Goal: Task Accomplishment & Management: Manage account settings

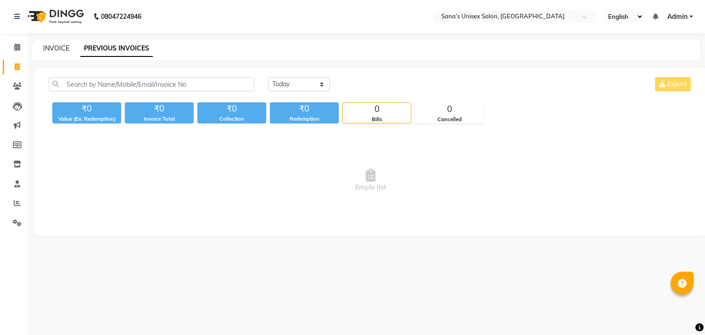
click at [57, 47] on link "INVOICE" at bounding box center [56, 48] width 26 height 8
select select "service"
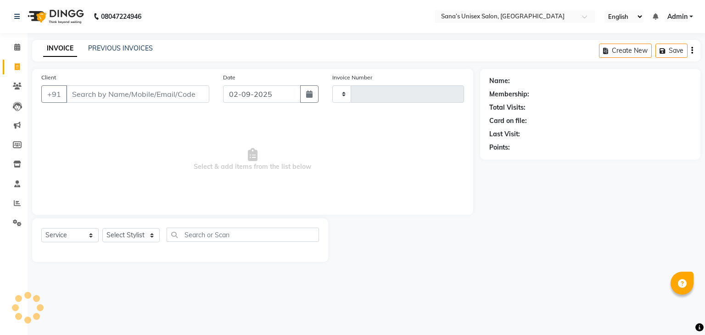
type input "1205"
select select "6091"
click at [117, 45] on link "PREVIOUS INVOICES" at bounding box center [120, 48] width 65 height 8
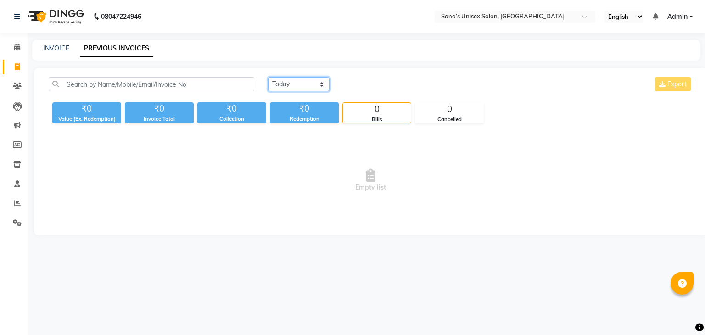
click at [290, 89] on select "[DATE] [DATE] Custom Range" at bounding box center [298, 84] width 61 height 14
select select "range"
click at [268, 77] on select "[DATE] [DATE] Custom Range" at bounding box center [298, 84] width 61 height 14
click at [371, 87] on input "02-09-2025" at bounding box center [373, 84] width 64 height 13
select select "9"
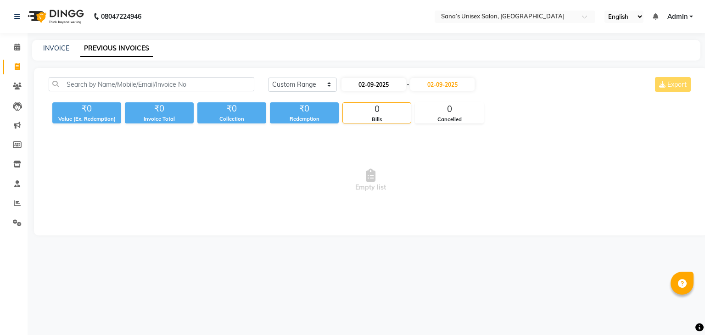
select select "2025"
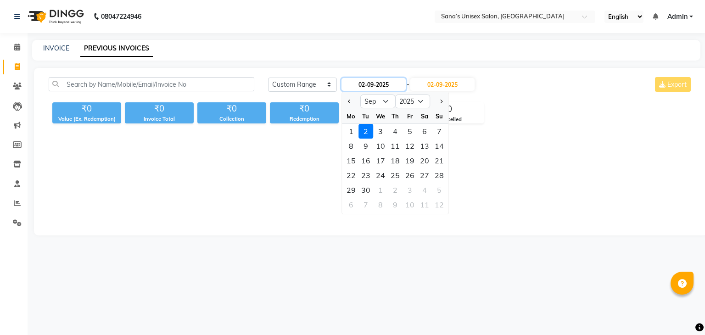
click at [374, 89] on input "02-09-2025" at bounding box center [373, 84] width 64 height 13
click at [315, 216] on span "Empty list" at bounding box center [371, 180] width 644 height 92
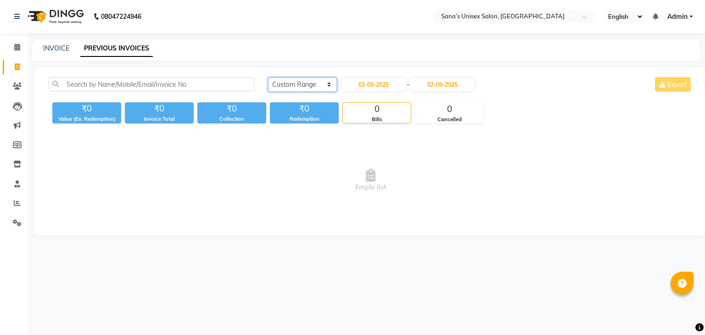
click at [278, 84] on select "Today Yesterday Custom Range" at bounding box center [302, 85] width 69 height 14
select select "today"
click at [268, 78] on select "Today Yesterday Custom Range" at bounding box center [302, 85] width 69 height 14
click at [65, 50] on link "INVOICE" at bounding box center [56, 48] width 26 height 8
select select "service"
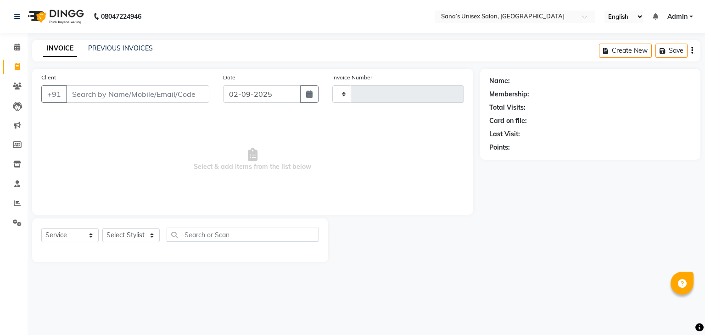
type input "1205"
select select "6091"
click at [122, 49] on link "PREVIOUS INVOICES" at bounding box center [120, 48] width 65 height 8
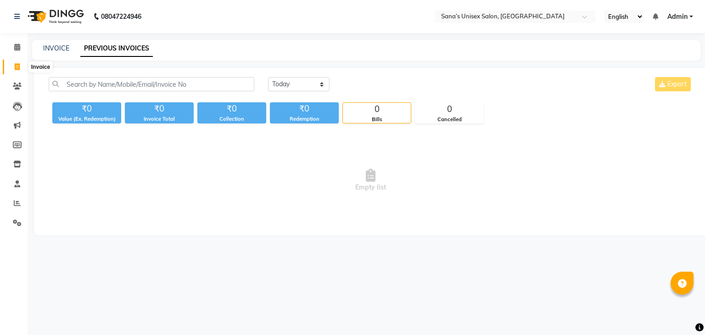
click at [17, 68] on icon at bounding box center [17, 66] width 5 height 7
select select "6091"
select select "service"
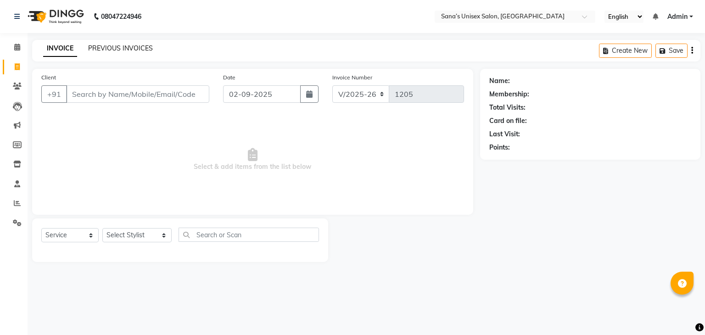
click at [99, 45] on link "PREVIOUS INVOICES" at bounding box center [120, 48] width 65 height 8
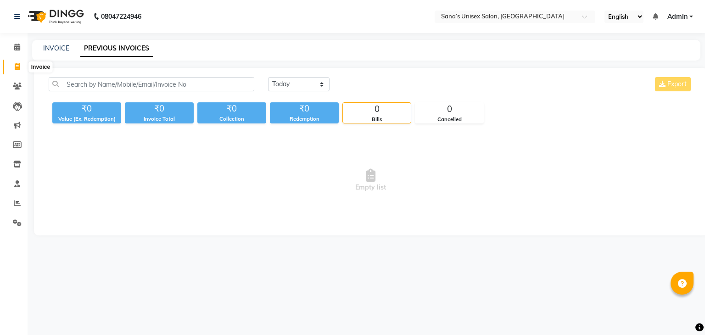
click at [12, 64] on span at bounding box center [17, 67] width 16 height 11
select select "service"
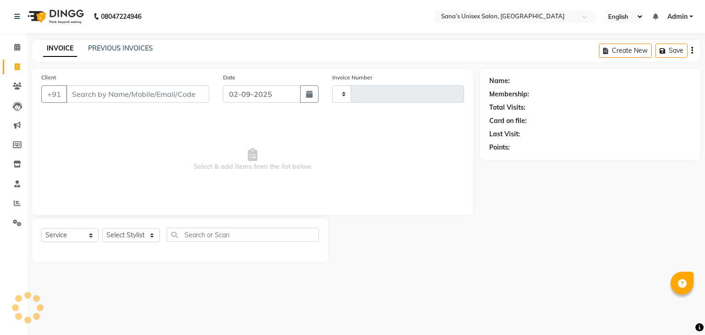
type input "1205"
select select "6091"
click at [132, 53] on div "PREVIOUS INVOICES" at bounding box center [120, 49] width 65 height 10
click at [130, 50] on link "PREVIOUS INVOICES" at bounding box center [120, 48] width 65 height 8
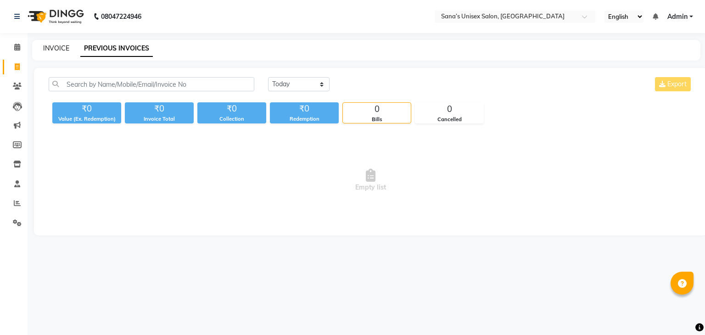
click at [50, 46] on link "INVOICE" at bounding box center [56, 48] width 26 height 8
select select "service"
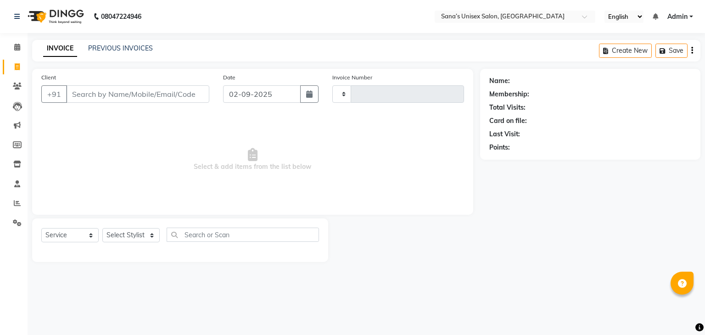
type input "1205"
select select "6091"
click at [16, 68] on icon at bounding box center [17, 66] width 5 height 7
select select "service"
type input "1205"
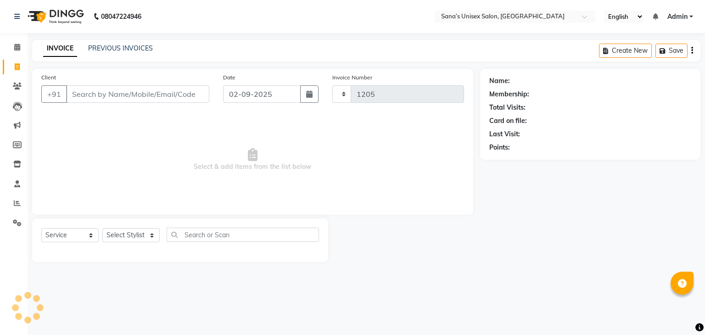
select select "6091"
click at [102, 53] on div "PREVIOUS INVOICES" at bounding box center [120, 49] width 65 height 10
click at [104, 50] on link "PREVIOUS INVOICES" at bounding box center [120, 48] width 65 height 8
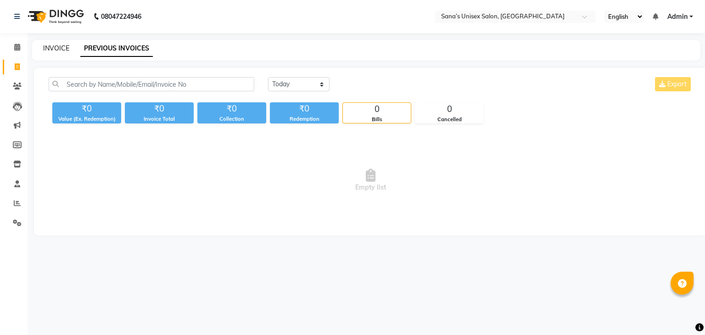
click at [63, 47] on link "INVOICE" at bounding box center [56, 48] width 26 height 8
select select "6091"
select select "service"
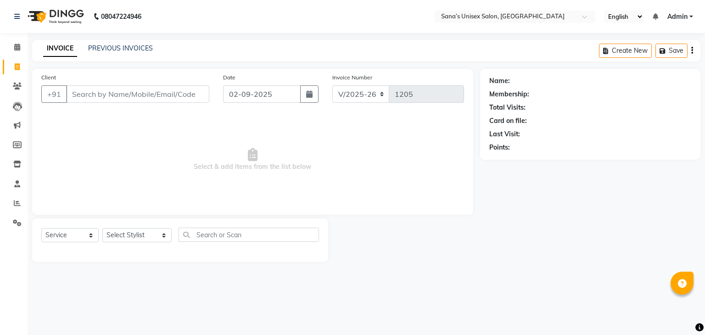
click at [161, 88] on input "Client" at bounding box center [137, 93] width 143 height 17
drag, startPoint x: 164, startPoint y: 93, endPoint x: 111, endPoint y: 93, distance: 52.3
drag, startPoint x: 111, startPoint y: 93, endPoint x: 99, endPoint y: 184, distance: 91.7
click at [99, 184] on span "Select & add items from the list below" at bounding box center [252, 160] width 422 height 92
click at [127, 46] on link "PREVIOUS INVOICES" at bounding box center [120, 48] width 65 height 8
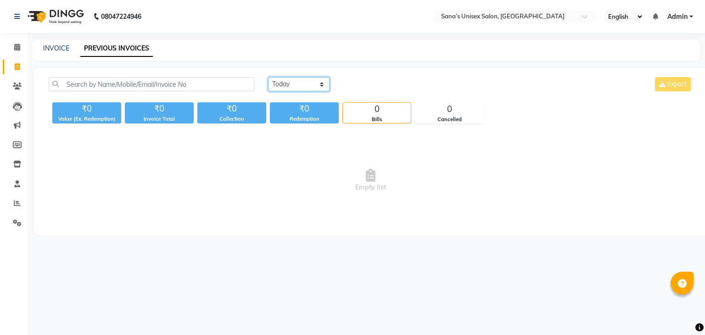
click at [298, 87] on select "Today Yesterday Custom Range" at bounding box center [298, 84] width 61 height 14
click at [268, 77] on select "Today Yesterday Custom Range" at bounding box center [298, 84] width 61 height 14
click at [297, 89] on select "Today Yesterday Custom Range" at bounding box center [302, 85] width 69 height 14
select select "today"
click at [268, 78] on select "Today Yesterday Custom Range" at bounding box center [302, 85] width 69 height 14
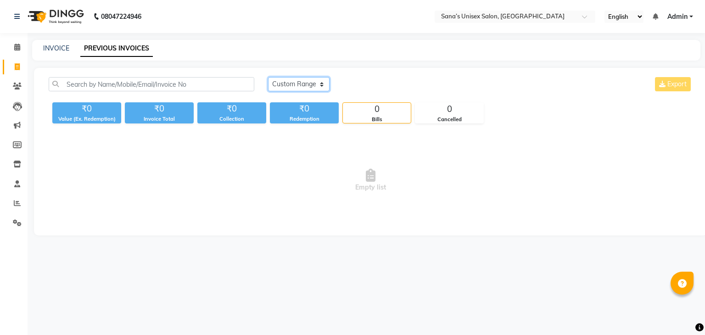
click at [308, 79] on select "Today Yesterday Custom Range" at bounding box center [298, 84] width 61 height 14
click at [16, 64] on icon at bounding box center [17, 66] width 5 height 7
select select "service"
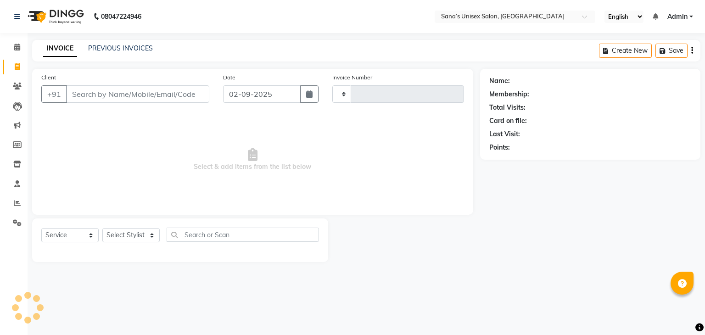
type input "1205"
select select "6091"
click at [112, 233] on select "Select Stylist anjali beauty MADHU MUTHU MARI (BEAUTY THERAPIST) NANDHINI Nivet…" at bounding box center [136, 235] width 69 height 14
select select "45708"
click at [102, 228] on select "Select Stylist anjali beauty MADHU MUTHU MARI (BEAUTY THERAPIST) NANDHINI Nivet…" at bounding box center [136, 235] width 69 height 14
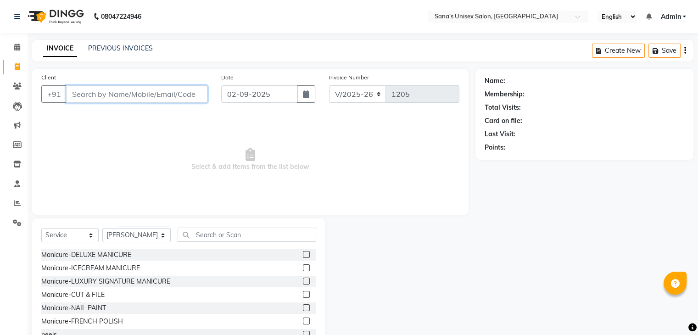
click at [88, 95] on input "Client" at bounding box center [136, 93] width 141 height 17
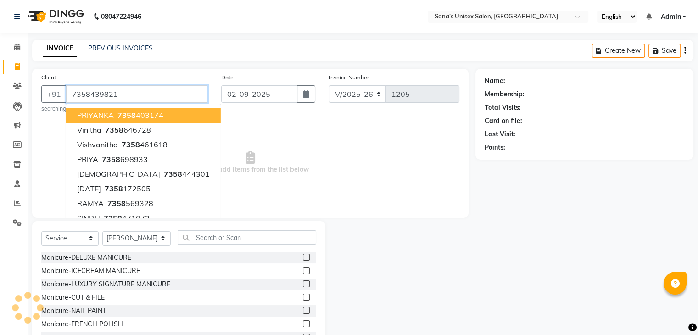
type input "7358439821"
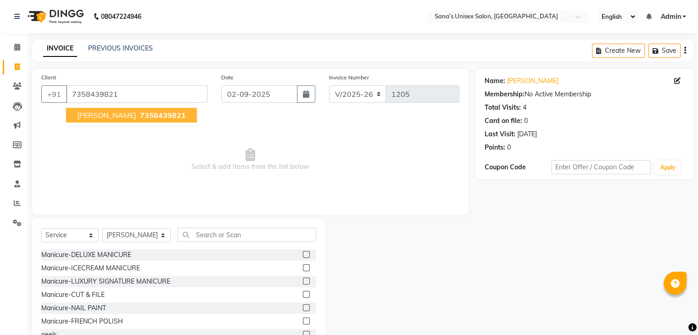
click at [140, 117] on span "7358439821" at bounding box center [163, 115] width 46 height 9
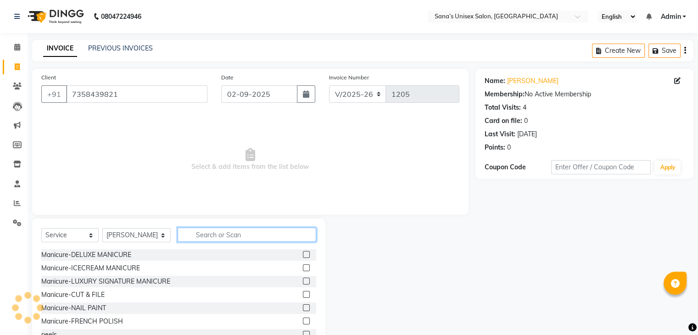
click at [194, 238] on input "text" at bounding box center [247, 235] width 138 height 14
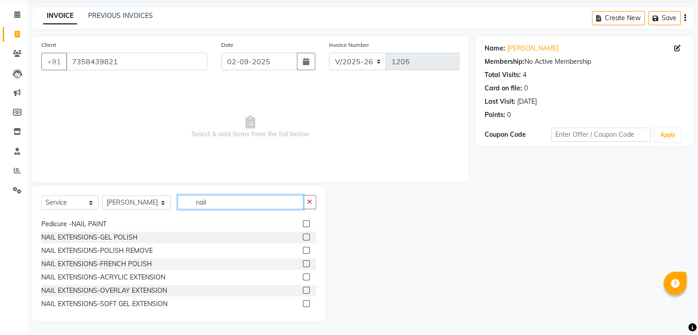
scroll to position [9, 0]
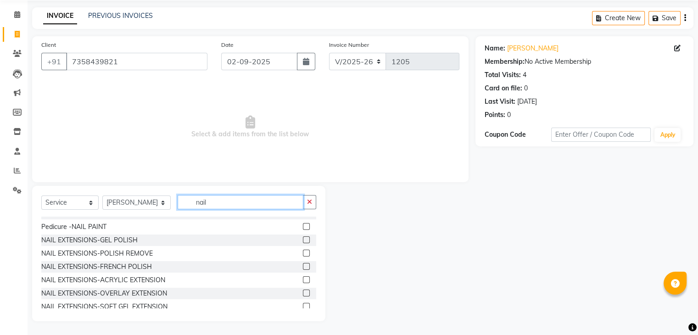
type input "nail"
click at [303, 237] on label at bounding box center [306, 239] width 7 height 7
click at [303, 237] on input "checkbox" at bounding box center [306, 240] width 6 height 6
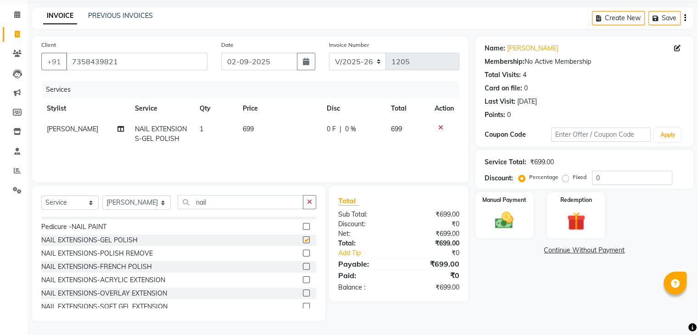
checkbox input "false"
click at [275, 125] on td "699" at bounding box center [279, 134] width 84 height 30
select select "45708"
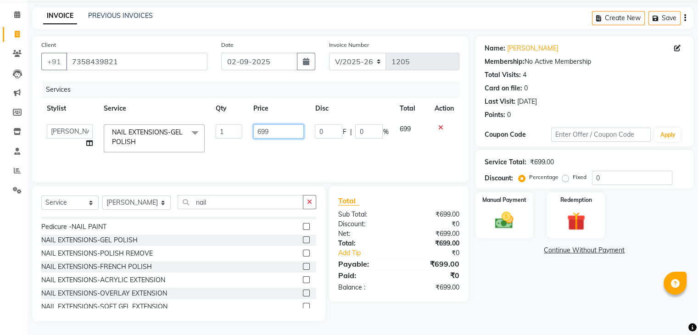
drag, startPoint x: 295, startPoint y: 130, endPoint x: 216, endPoint y: 129, distance: 79.4
click at [217, 129] on tr "anjali beauty MADHU MUTHU MARI (BEAUTY THERAPIST) NANDHINI NivethaKarthikeyan P…" at bounding box center [250, 138] width 418 height 39
type input "2499"
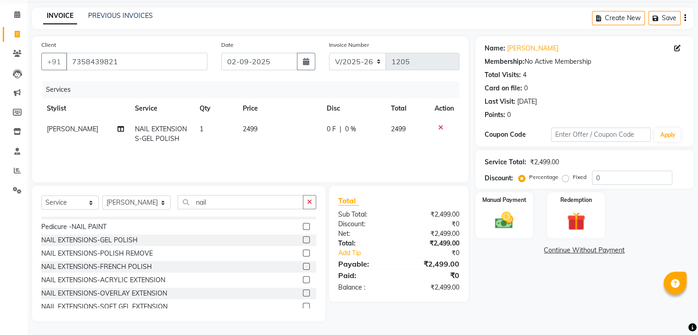
click at [262, 152] on div "Services Stylist Service Qty Price Disc Total Action SANJITHA NAIL EXTENSIONS-G…" at bounding box center [250, 127] width 418 height 92
click at [251, 135] on td "2499" at bounding box center [279, 134] width 84 height 30
select select "45708"
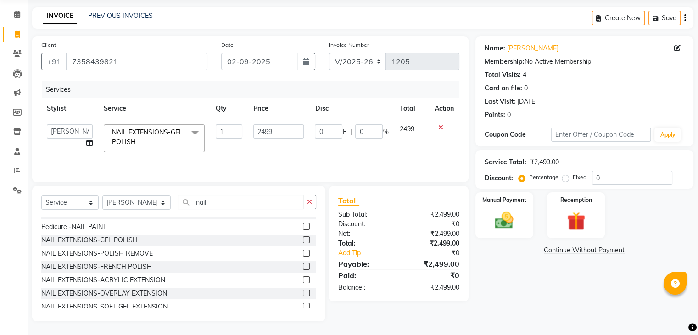
click at [283, 123] on td "2499" at bounding box center [278, 138] width 61 height 39
drag, startPoint x: 279, startPoint y: 129, endPoint x: 243, endPoint y: 140, distance: 37.9
click at [243, 140] on tr "anjali beauty MADHU MUTHU MARI (BEAUTY THERAPIST) NANDHINI NivethaKarthikeyan P…" at bounding box center [250, 138] width 418 height 39
type input "3999"
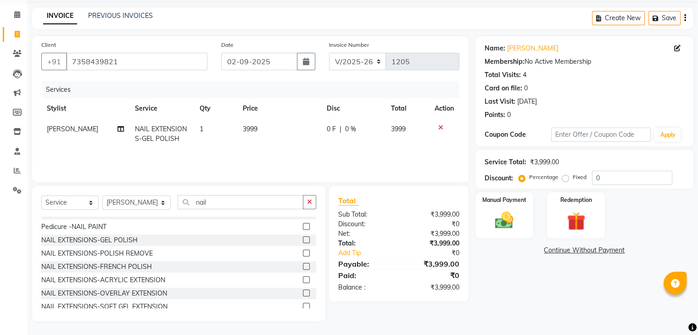
click at [550, 67] on div "Name: Theja Membership: No Active Membership Total Visits: 4 Card on file: 0 La…" at bounding box center [584, 80] width 200 height 80
click at [625, 95] on div "Name: Theja Membership: No Active Membership Total Visits: 4 Card on file: 0 La…" at bounding box center [584, 80] width 200 height 80
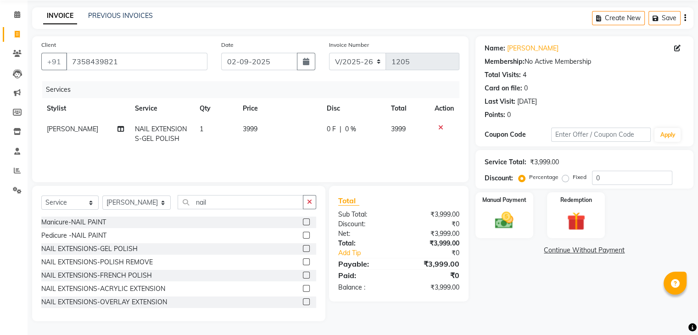
scroll to position [0, 0]
click at [262, 123] on td "3999" at bounding box center [279, 134] width 84 height 30
select select "45708"
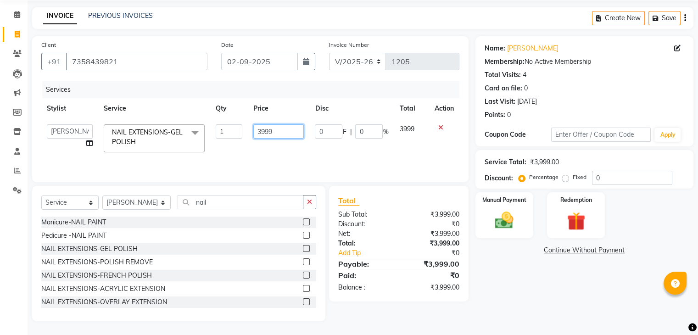
drag, startPoint x: 257, startPoint y: 146, endPoint x: 228, endPoint y: 151, distance: 29.9
click at [244, 150] on tr "anjali beauty MADHU MUTHU MARI (BEAUTY THERAPIST) NANDHINI NivethaKarthikeyan P…" at bounding box center [250, 138] width 418 height 39
type input "3900"
click at [314, 147] on tr "anjali beauty MADHU MUTHU MARI (BEAUTY THERAPIST) NANDHINI NivethaKarthikeyan P…" at bounding box center [250, 138] width 418 height 39
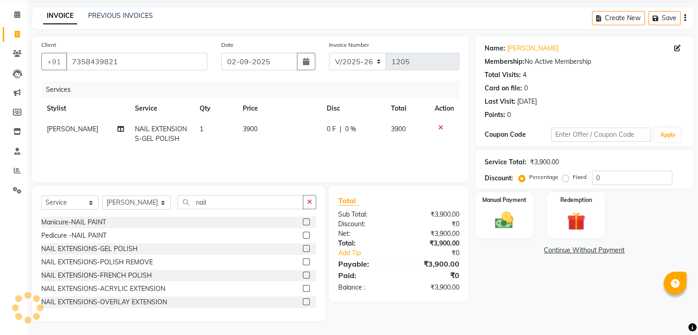
click at [307, 200] on button "button" at bounding box center [309, 202] width 13 height 14
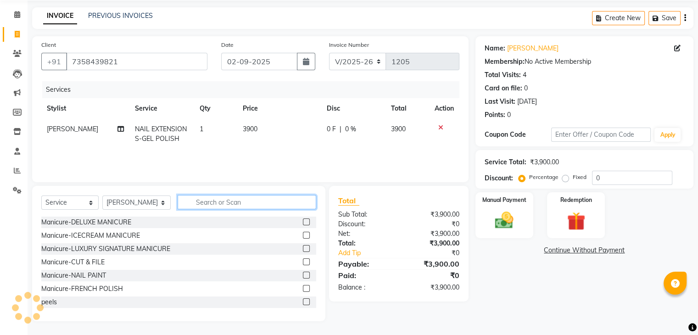
click at [248, 207] on input "text" at bounding box center [247, 202] width 138 height 14
click at [150, 210] on div "Select Stylist anjali beauty MADHU MUTHU MARI (BEAUTY THERAPIST) NANDHINI Nivet…" at bounding box center [136, 202] width 68 height 14
select select "47419"
click at [102, 195] on select "Select Stylist anjali beauty MADHU MUTHU MARI (BEAUTY THERAPIST) NANDHINI Nivet…" at bounding box center [136, 202] width 68 height 14
click at [216, 200] on input "text" at bounding box center [247, 202] width 138 height 14
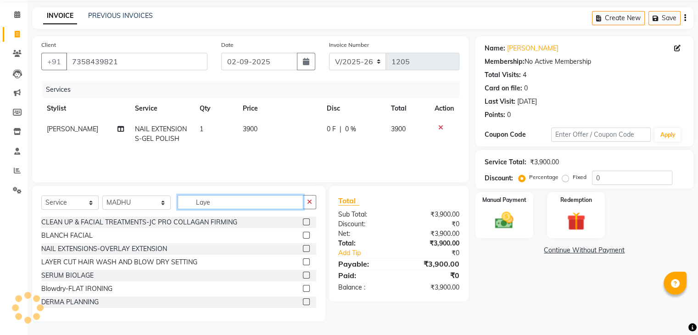
scroll to position [13, 0]
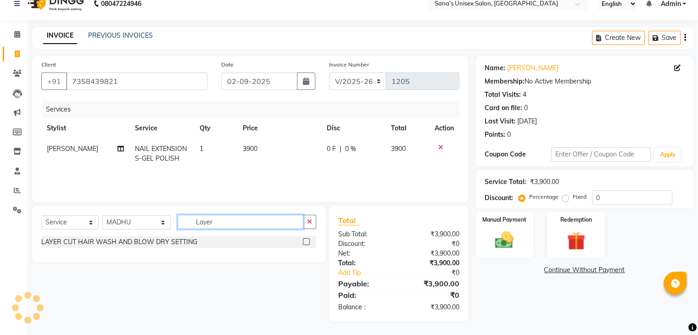
type input "Layer"
click at [305, 243] on label at bounding box center [306, 241] width 7 height 7
click at [305, 243] on input "checkbox" at bounding box center [306, 242] width 6 height 6
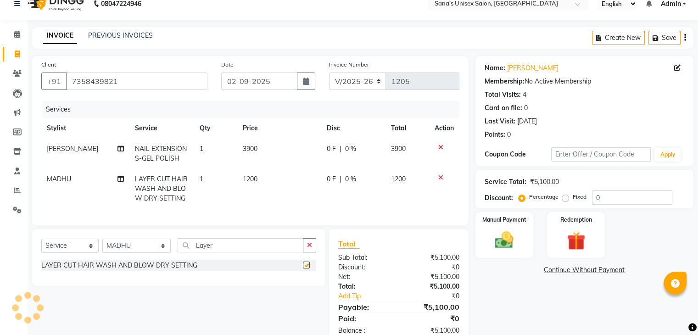
checkbox input "false"
click at [268, 184] on td "1200" at bounding box center [279, 189] width 84 height 40
select select "47419"
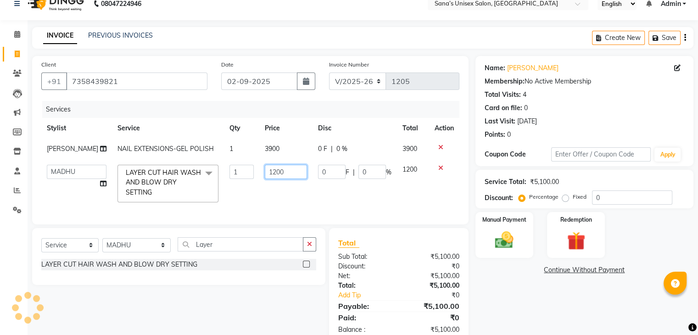
drag, startPoint x: 281, startPoint y: 171, endPoint x: 222, endPoint y: 178, distance: 59.6
click at [230, 178] on tr "anjali beauty MADHU MUTHU MARI (BEAUTY THERAPIST) NANDHINI NivethaKarthikeyan P…" at bounding box center [250, 183] width 418 height 49
type input "1400"
click at [310, 188] on td "1400" at bounding box center [285, 183] width 53 height 49
select select "47419"
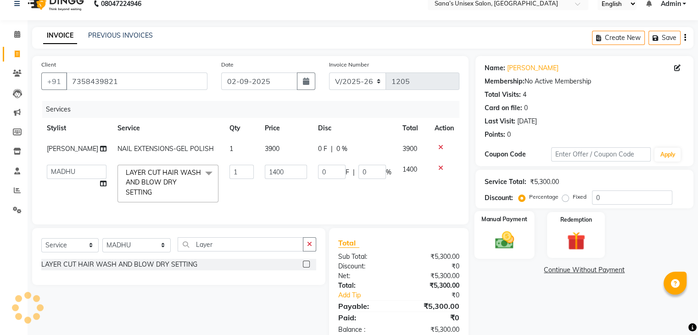
click at [527, 235] on div "Manual Payment" at bounding box center [504, 234] width 60 height 47
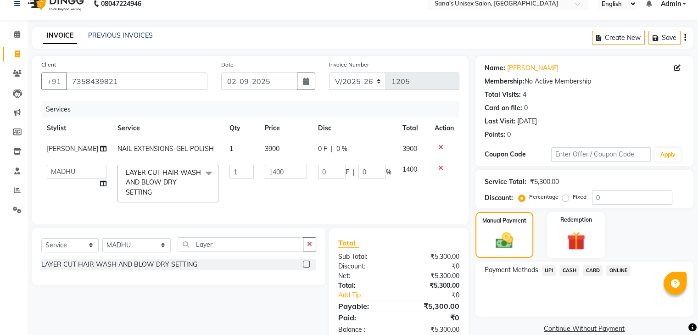
click at [621, 266] on span "ONLINE" at bounding box center [618, 270] width 24 height 11
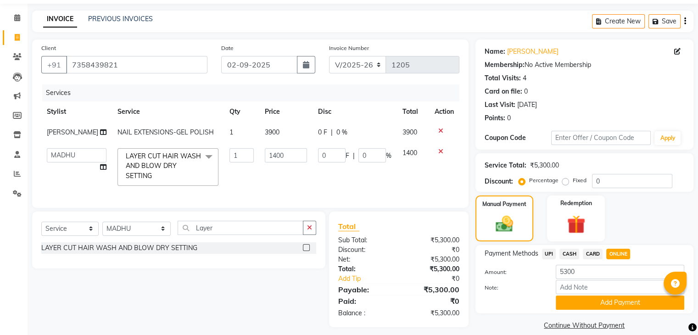
scroll to position [42, 0]
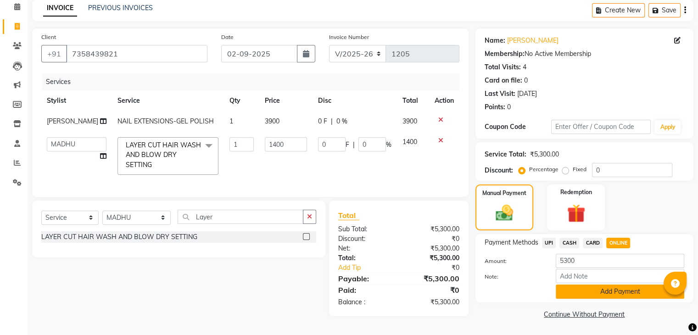
click at [617, 287] on button "Add Payment" at bounding box center [619, 291] width 128 height 14
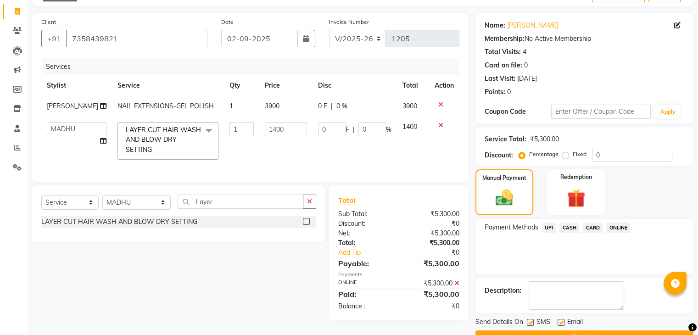
scroll to position [78, 0]
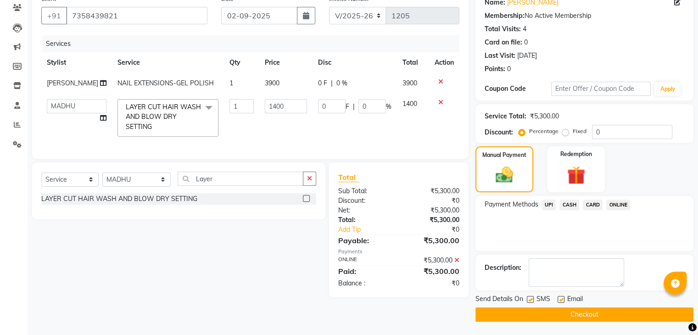
click at [608, 314] on button "Checkout" at bounding box center [584, 314] width 218 height 14
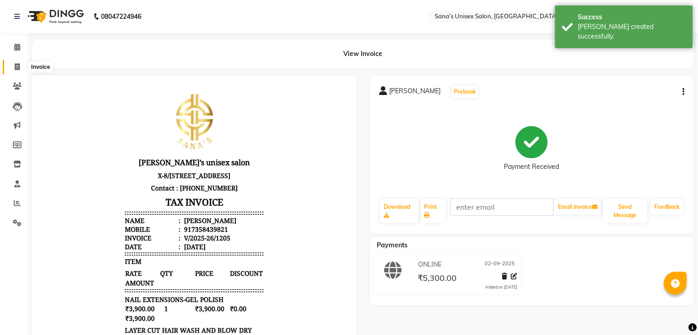
click at [16, 70] on span at bounding box center [17, 67] width 16 height 11
select select "service"
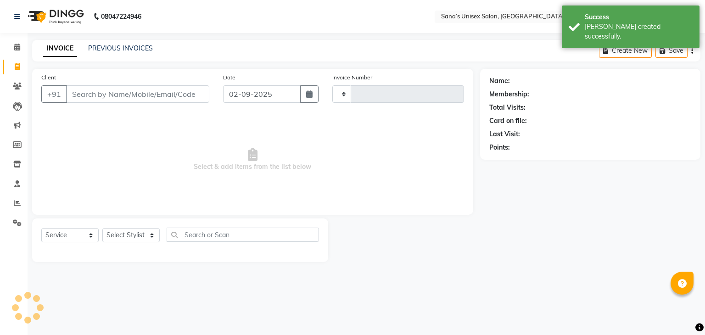
type input "1206"
select select "6091"
drag, startPoint x: 125, startPoint y: 54, endPoint x: 125, endPoint y: 48, distance: 5.5
click at [125, 54] on div "INVOICE PREVIOUS INVOICES" at bounding box center [98, 49] width 132 height 11
click at [125, 48] on link "PREVIOUS INVOICES" at bounding box center [120, 48] width 65 height 8
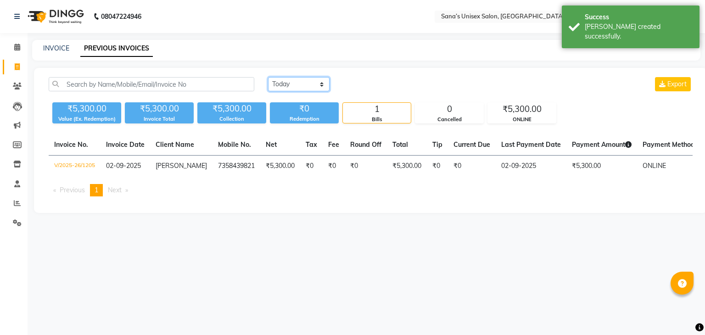
click at [303, 83] on select "Today Yesterday Custom Range" at bounding box center [298, 84] width 61 height 14
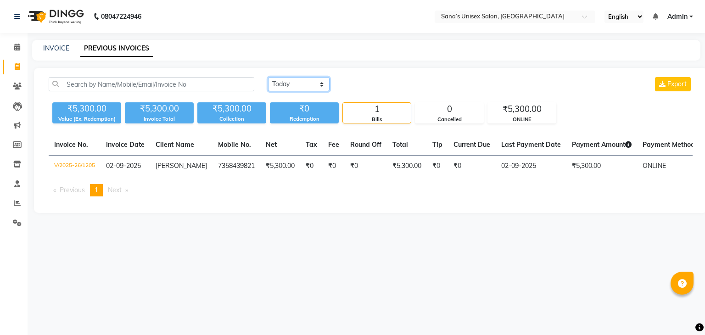
click at [283, 83] on select "Today Yesterday Custom Range" at bounding box center [298, 84] width 61 height 14
click at [268, 77] on select "Today Yesterday Custom Range" at bounding box center [298, 84] width 61 height 14
click at [290, 88] on select "Today Yesterday Custom Range" at bounding box center [302, 85] width 69 height 14
click at [268, 78] on select "Today Yesterday Custom Range" at bounding box center [302, 85] width 69 height 14
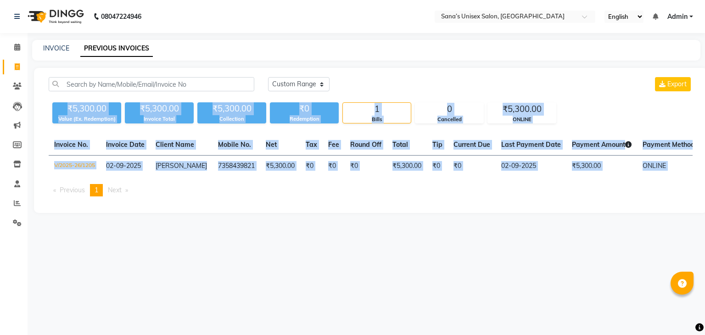
drag, startPoint x: 68, startPoint y: 106, endPoint x: 486, endPoint y: 194, distance: 427.0
click at [486, 194] on div "Today Yesterday Custom Range Export ₹5,300.00 Value (Ex. Redemption) ₹5,300.00 …" at bounding box center [370, 140] width 673 height 145
click at [484, 196] on ul "Previous page 1 / 1 You're on page 1 Next page" at bounding box center [371, 190] width 644 height 12
click at [481, 196] on ul "Previous page 1 / 1 You're on page 1 Next page" at bounding box center [371, 190] width 644 height 12
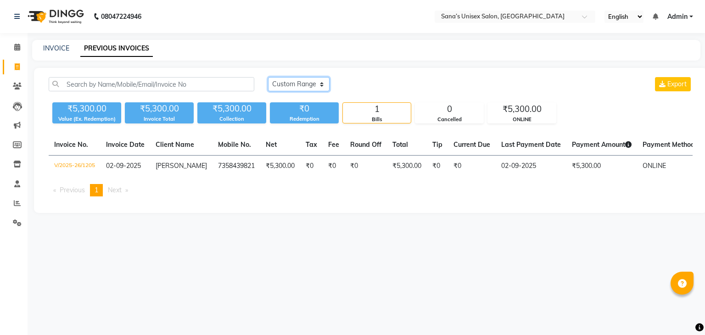
click at [296, 79] on select "Today Yesterday Custom Range" at bounding box center [298, 84] width 61 height 14
click at [296, 82] on select "Today Yesterday Custom Range" at bounding box center [298, 84] width 61 height 14
click at [305, 79] on select "Today Yesterday Custom Range" at bounding box center [298, 84] width 61 height 14
select select "range"
click at [268, 77] on select "Today Yesterday Custom Range" at bounding box center [298, 84] width 61 height 14
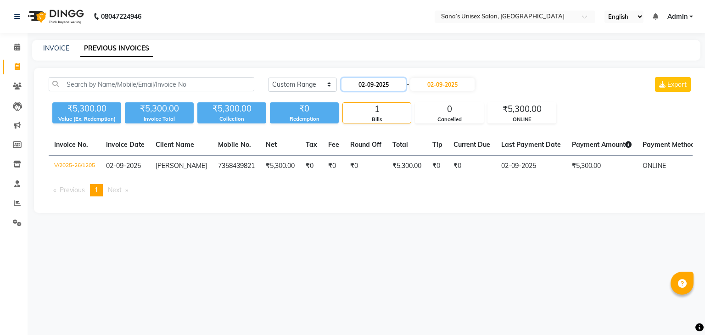
click at [364, 83] on input "02-09-2025" at bounding box center [373, 84] width 64 height 13
select select "9"
select select "2025"
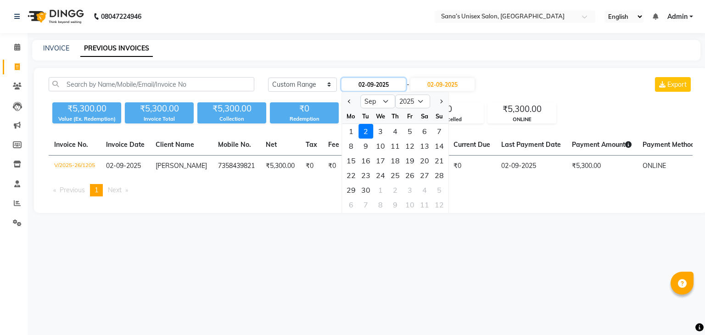
click at [364, 83] on input "02-09-2025" at bounding box center [373, 84] width 64 height 13
click at [308, 86] on select "Today Yesterday Custom Range" at bounding box center [302, 85] width 69 height 14
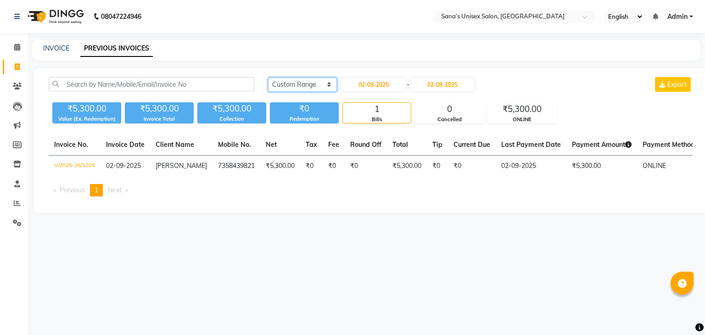
click at [307, 87] on select "Today Yesterday Custom Range" at bounding box center [302, 85] width 69 height 14
click at [268, 78] on select "Today Yesterday Custom Range" at bounding box center [302, 85] width 69 height 14
click at [296, 87] on select "Today Yesterday Custom Range" at bounding box center [298, 84] width 61 height 14
click at [268, 77] on select "Today Yesterday Custom Range" at bounding box center [298, 84] width 61 height 14
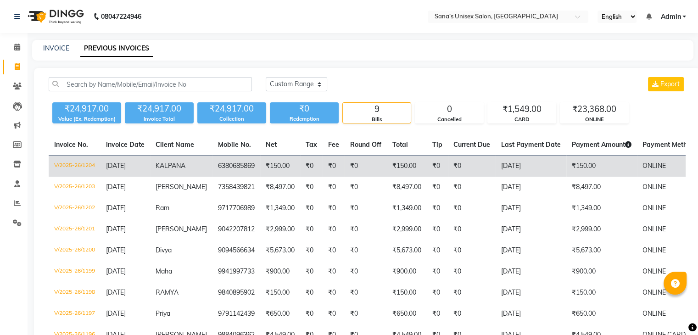
click at [174, 161] on span "KALPANA" at bounding box center [170, 165] width 30 height 8
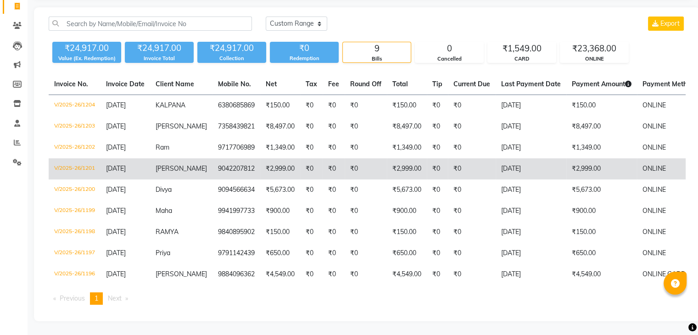
scroll to position [68, 0]
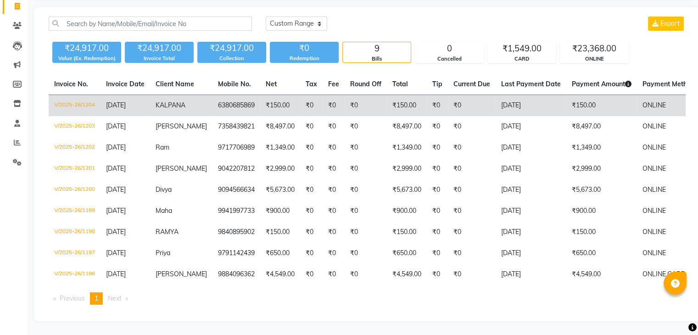
click at [161, 101] on span "KALPANA" at bounding box center [170, 105] width 30 height 8
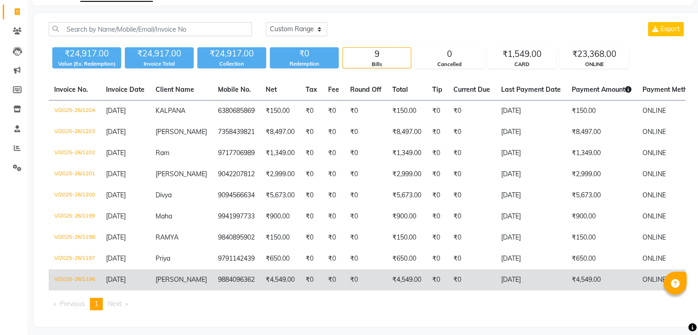
scroll to position [0, 0]
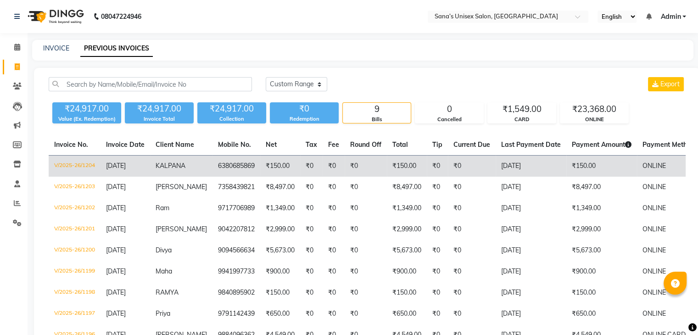
click at [161, 166] on span "KALPANA" at bounding box center [170, 165] width 30 height 8
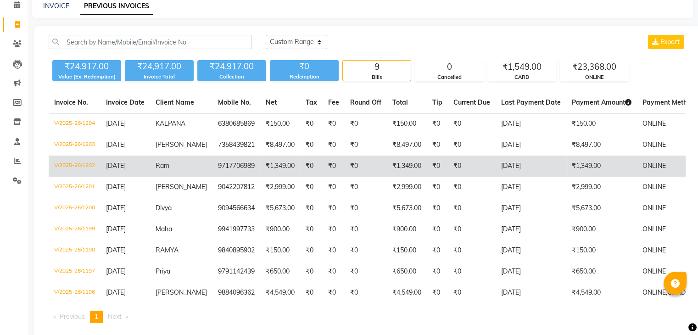
scroll to position [46, 0]
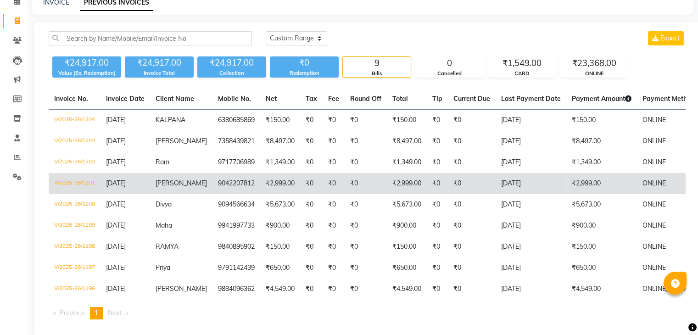
click at [165, 184] on span "subashini" at bounding box center [180, 183] width 51 height 8
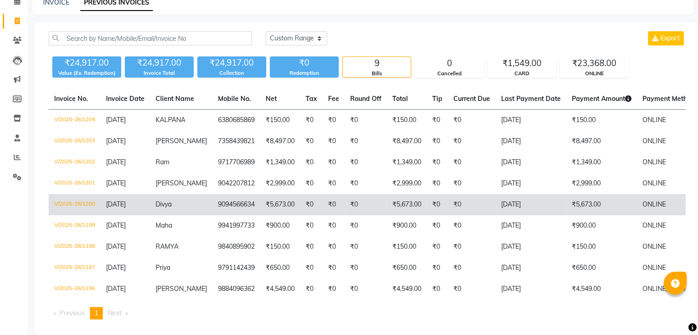
click at [166, 205] on span "Divya" at bounding box center [163, 204] width 16 height 8
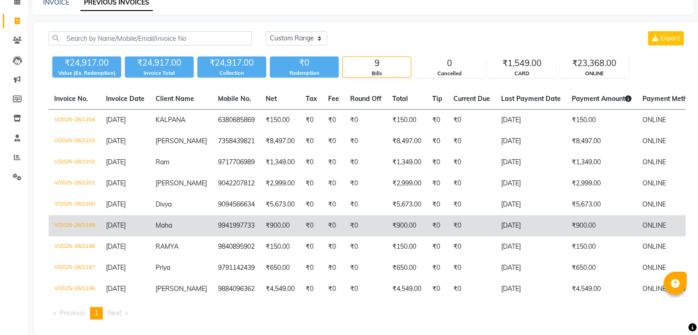
click at [170, 226] on span "Maha" at bounding box center [163, 225] width 17 height 8
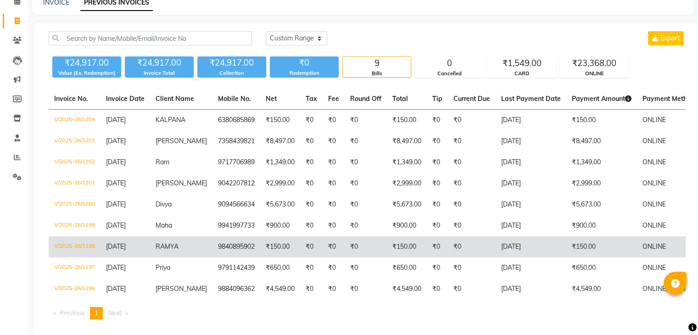
click at [169, 251] on td "RAMYA" at bounding box center [181, 246] width 62 height 21
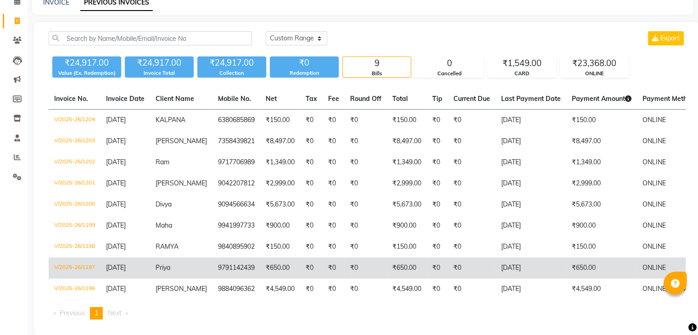
click at [164, 271] on span "Priya" at bounding box center [162, 267] width 15 height 8
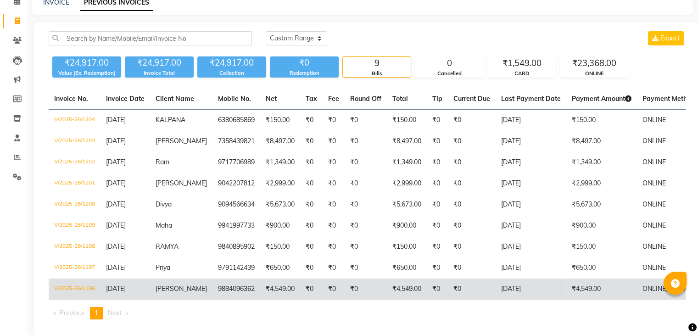
click at [158, 294] on td "PAVITHRA" at bounding box center [181, 288] width 62 height 21
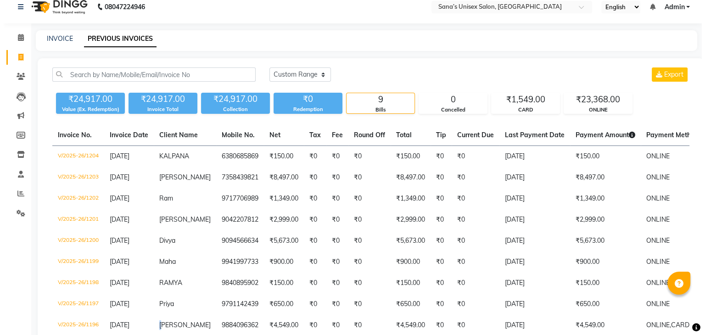
scroll to position [0, 0]
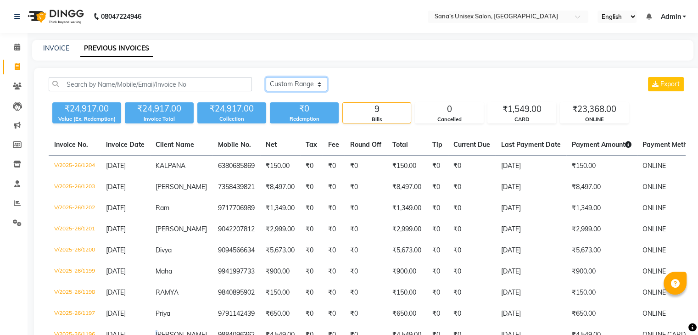
click at [295, 83] on select "Today Yesterday Custom Range" at bounding box center [296, 84] width 61 height 14
select select "today"
click at [266, 77] on select "Today Yesterday Custom Range" at bounding box center [296, 84] width 61 height 14
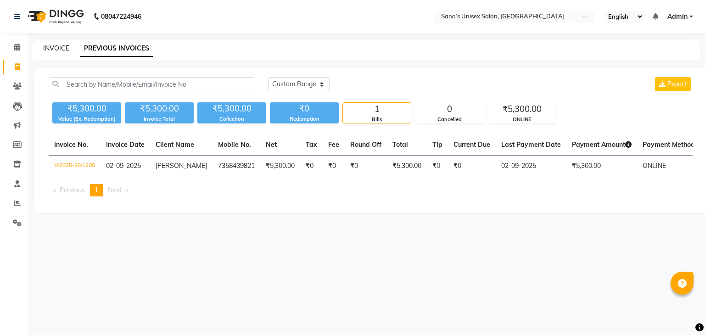
click at [51, 49] on link "INVOICE" at bounding box center [56, 48] width 26 height 8
select select "service"
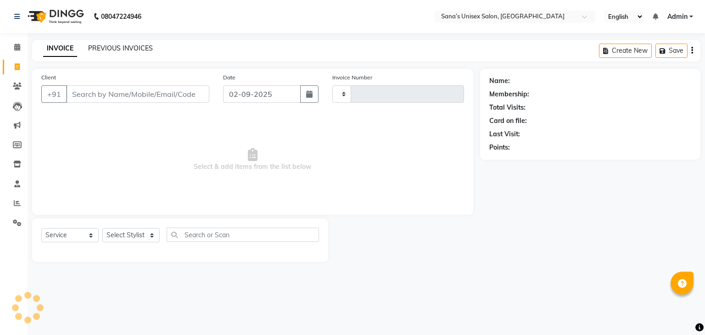
type input "1206"
select select "6091"
click at [94, 50] on link "PREVIOUS INVOICES" at bounding box center [120, 48] width 65 height 8
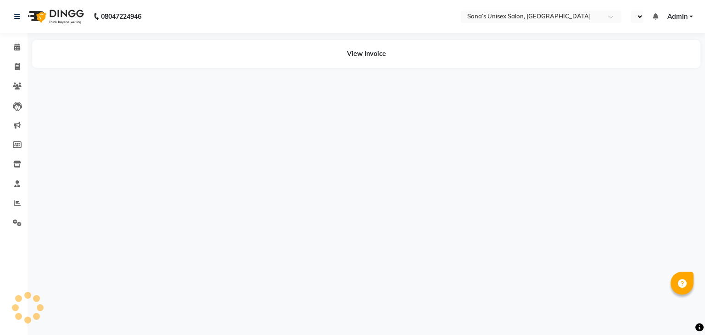
select select "en"
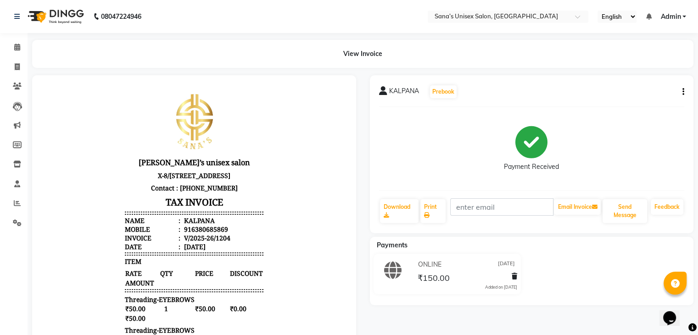
click at [684, 94] on div "KALPANA Prebook Payment Received Download Print Email Invoice Send Message Feed…" at bounding box center [532, 154] width 324 height 158
click at [681, 94] on button "button" at bounding box center [681, 92] width 6 height 10
drag, startPoint x: 643, startPoint y: 91, endPoint x: 651, endPoint y: 94, distance: 9.1
click at [651, 94] on div "Edit Item Staff" at bounding box center [636, 91] width 63 height 11
select select
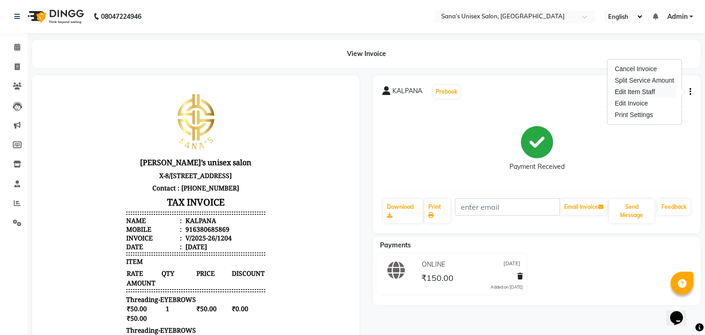
select select
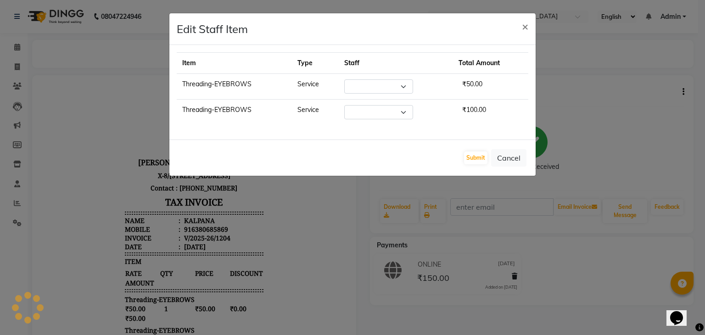
select select "45605"
select select "45708"
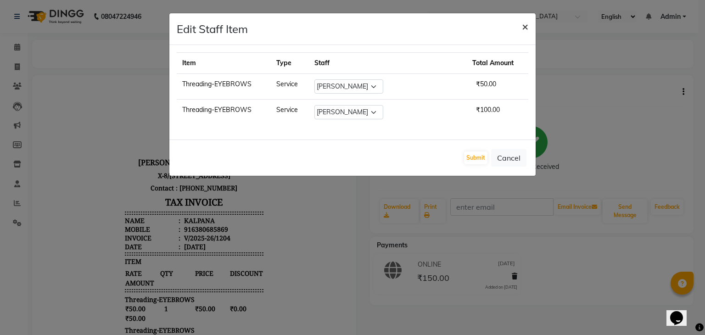
click at [522, 26] on span "×" at bounding box center [525, 26] width 6 height 14
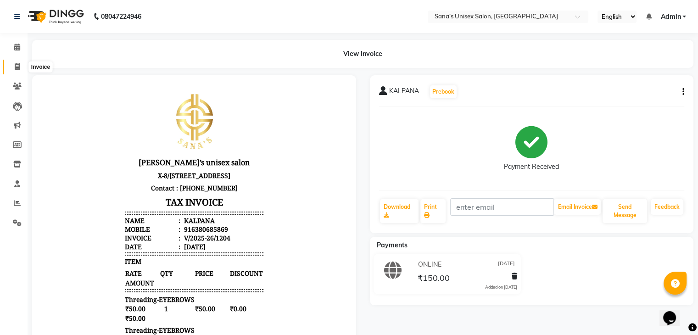
click at [15, 67] on icon at bounding box center [17, 66] width 5 height 7
select select "service"
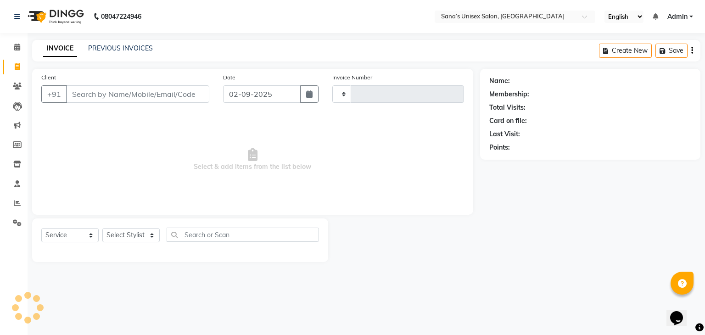
type input "1206"
select select "6091"
click at [114, 49] on link "PREVIOUS INVOICES" at bounding box center [120, 48] width 65 height 8
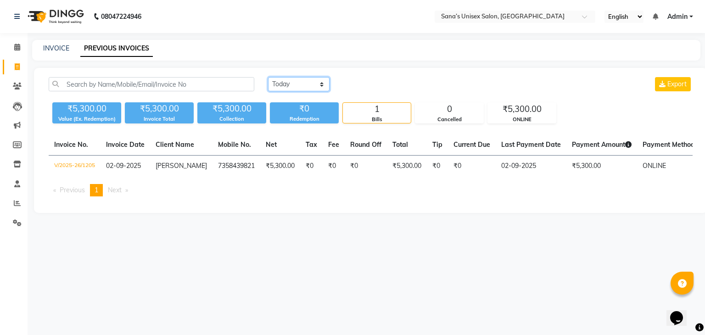
click at [295, 83] on select "Today Yesterday Custom Range" at bounding box center [298, 84] width 61 height 14
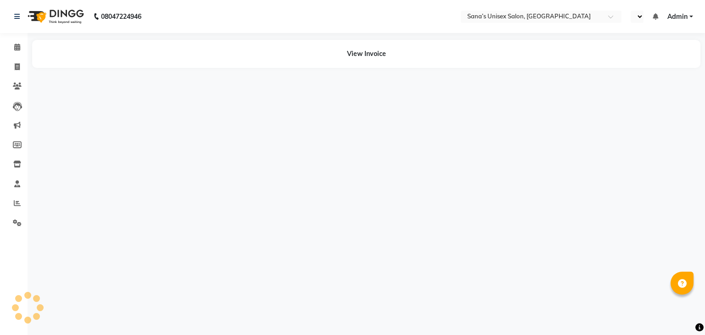
select select "en"
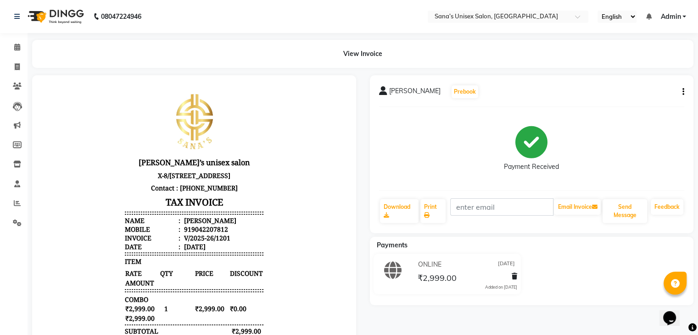
click at [682, 92] on icon "button" at bounding box center [683, 92] width 2 height 0
click at [632, 105] on div "Edit Invoice" at bounding box center [636, 103] width 63 height 11
select select "service"
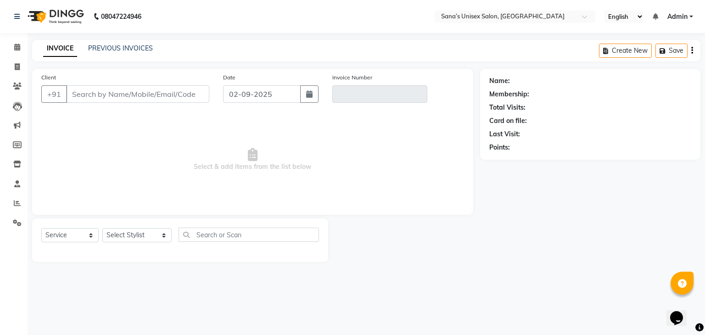
type input "9042207812"
type input "V/2025-26/1201"
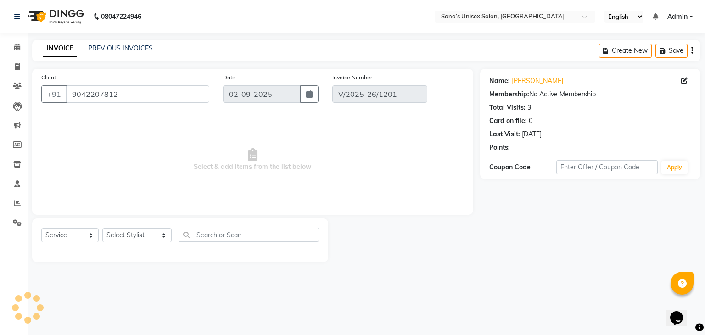
type input "[DATE]"
select select "select"
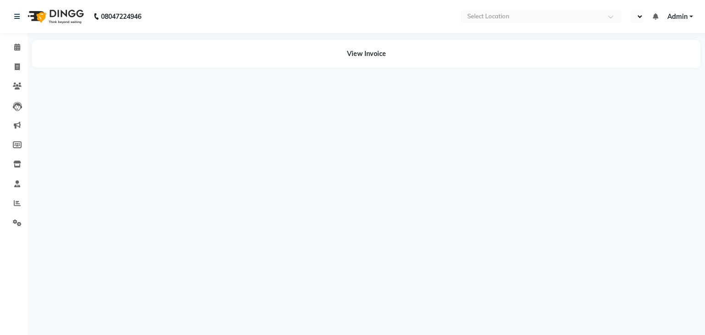
select select "en"
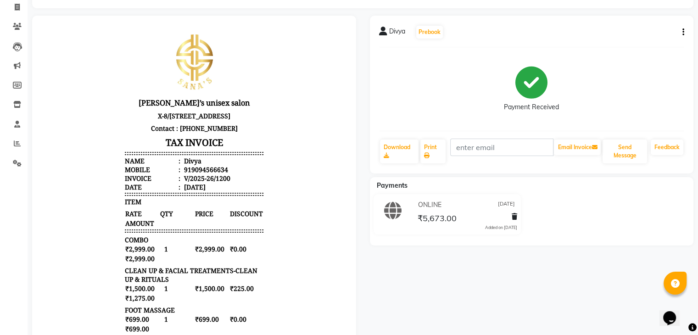
scroll to position [46, 0]
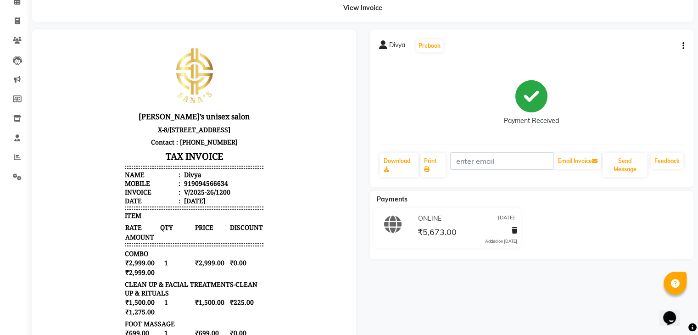
click at [683, 46] on icon "button" at bounding box center [683, 46] width 2 height 0
click at [636, 56] on div "Edit Invoice" at bounding box center [636, 57] width 63 height 11
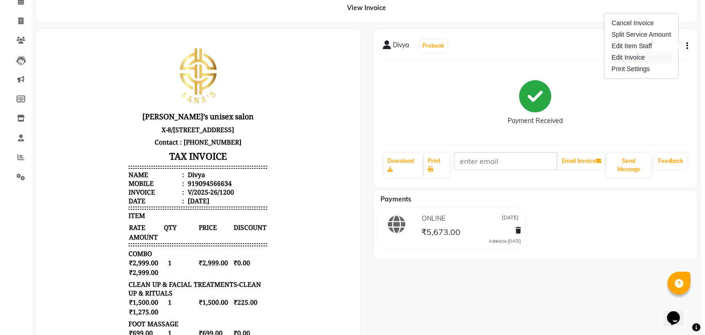
select select "service"
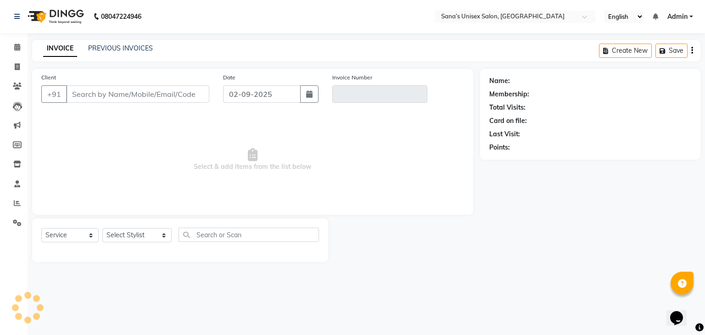
type input "9094566634"
type input "V/2025-26/1200"
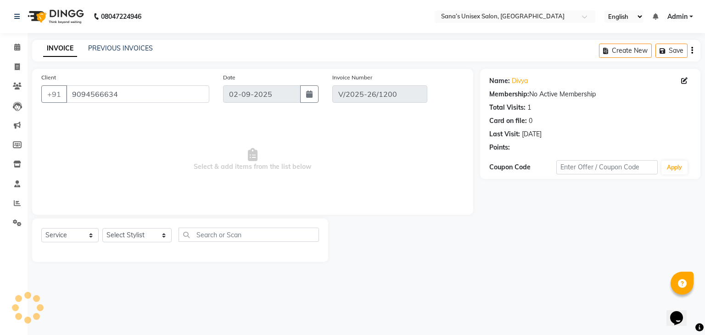
type input "[DATE]"
select select "select"
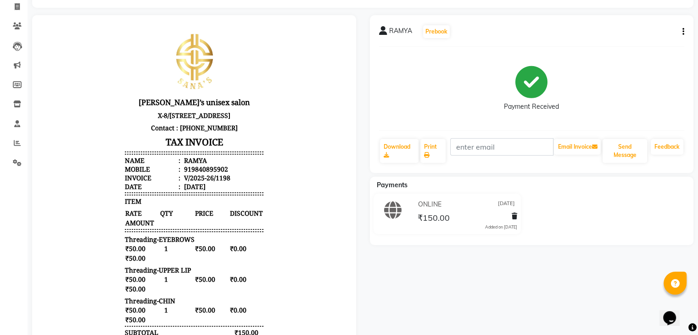
scroll to position [23, 0]
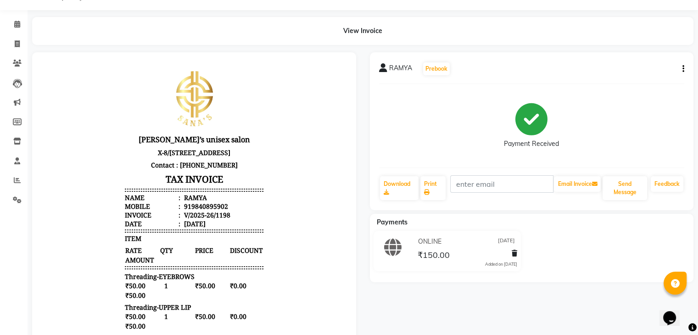
click at [683, 69] on icon "button" at bounding box center [683, 69] width 2 height 0
click at [624, 78] on div "Edit Invoice" at bounding box center [636, 80] width 63 height 11
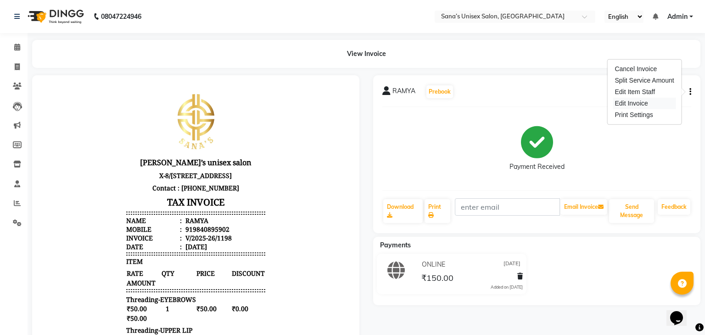
select select "service"
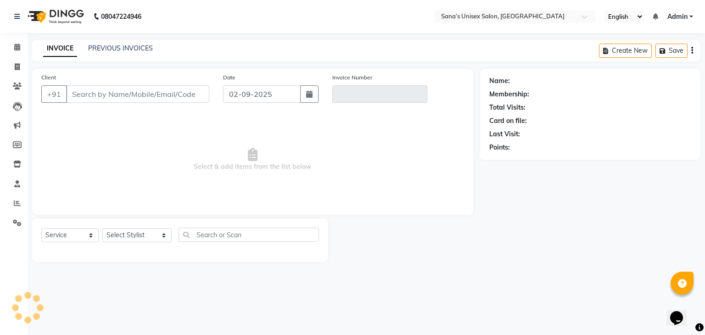
type input "9840895902"
type input "V/2025-26/1198"
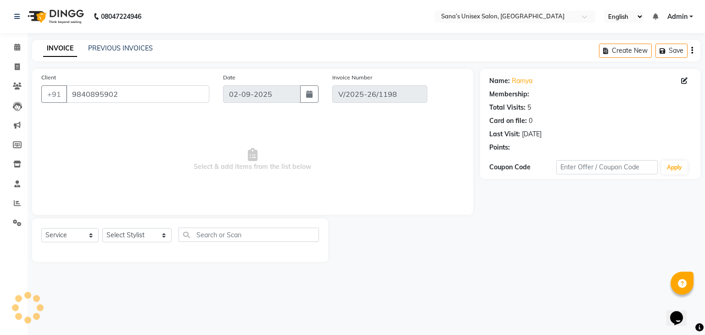
type input "[DATE]"
select select "select"
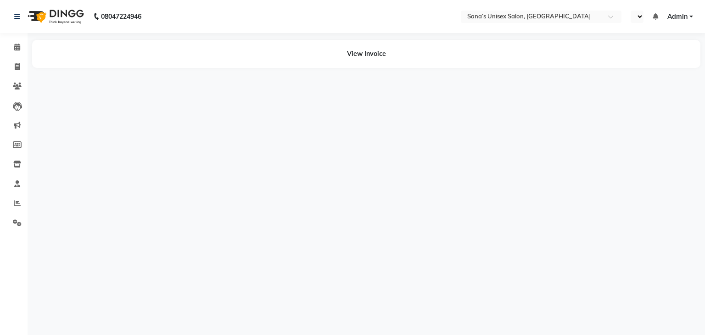
select select "en"
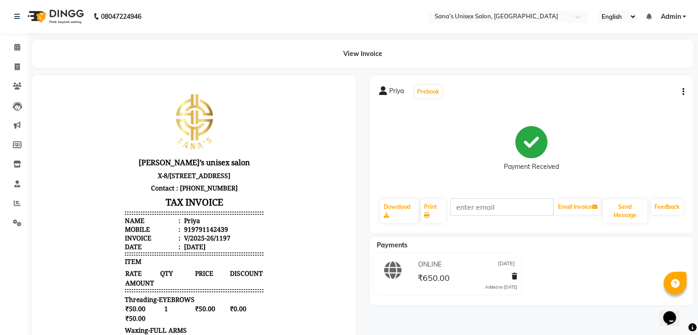
click at [682, 92] on icon "button" at bounding box center [683, 92] width 2 height 0
click at [679, 91] on button "button" at bounding box center [681, 92] width 6 height 10
click at [638, 101] on div "Edit Invoice" at bounding box center [636, 103] width 63 height 11
select select "service"
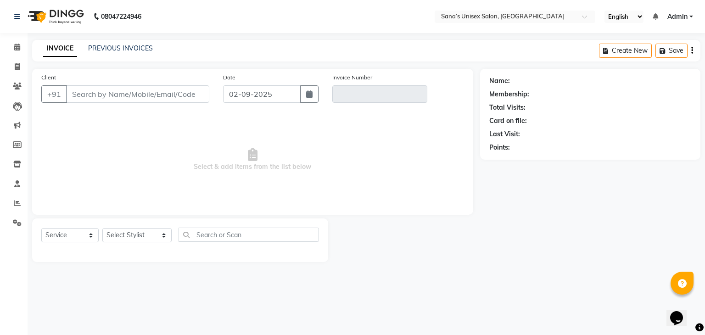
type input "9791142439"
type input "V/2025-26/1197"
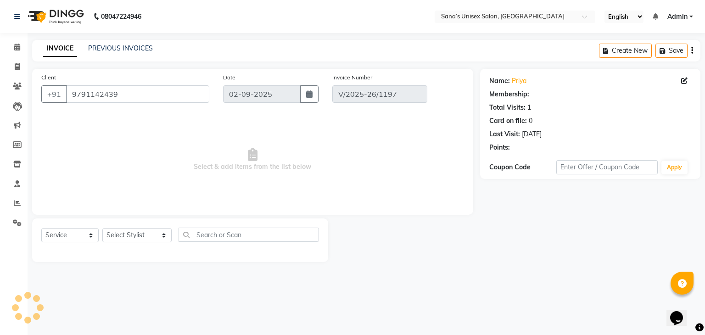
type input "[DATE]"
select select "select"
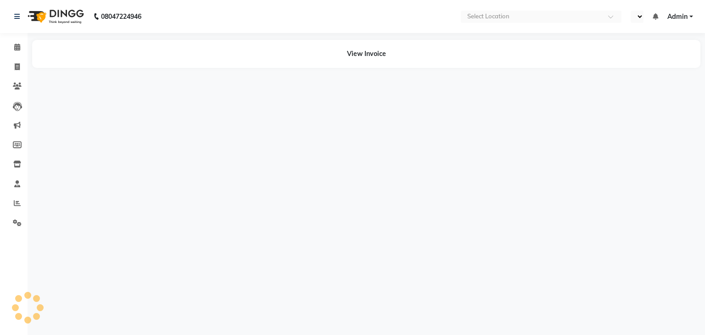
select select "en"
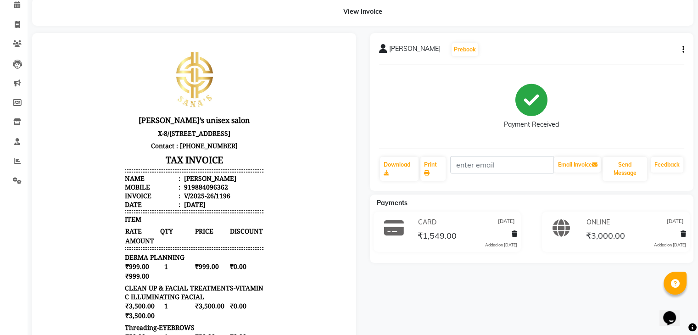
scroll to position [32, 0]
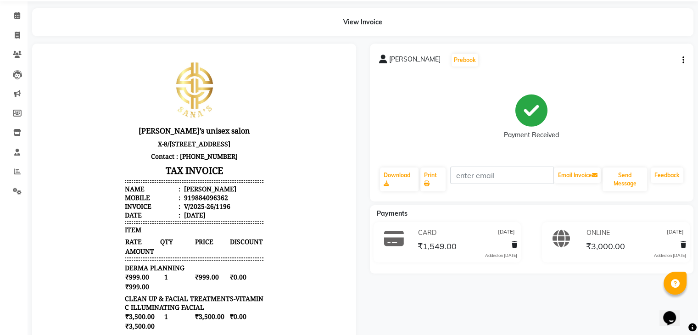
click at [682, 60] on icon "button" at bounding box center [683, 60] width 2 height 0
click at [640, 73] on div "Edit Invoice" at bounding box center [636, 71] width 63 height 11
select select "service"
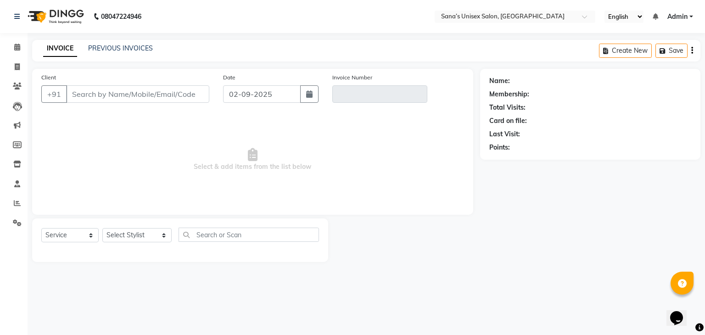
type input "9884096362"
type input "V/2025-26/1196"
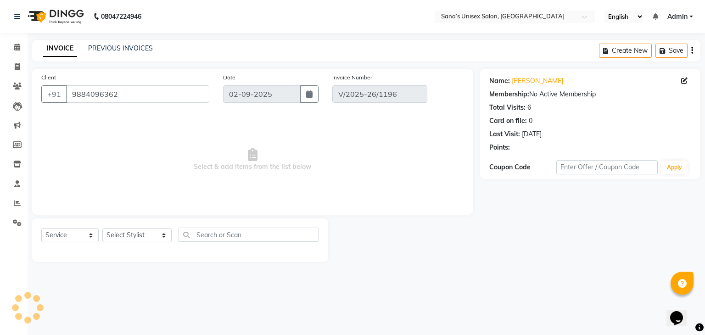
type input "[DATE]"
select select "select"
